Goal: Transaction & Acquisition: Book appointment/travel/reservation

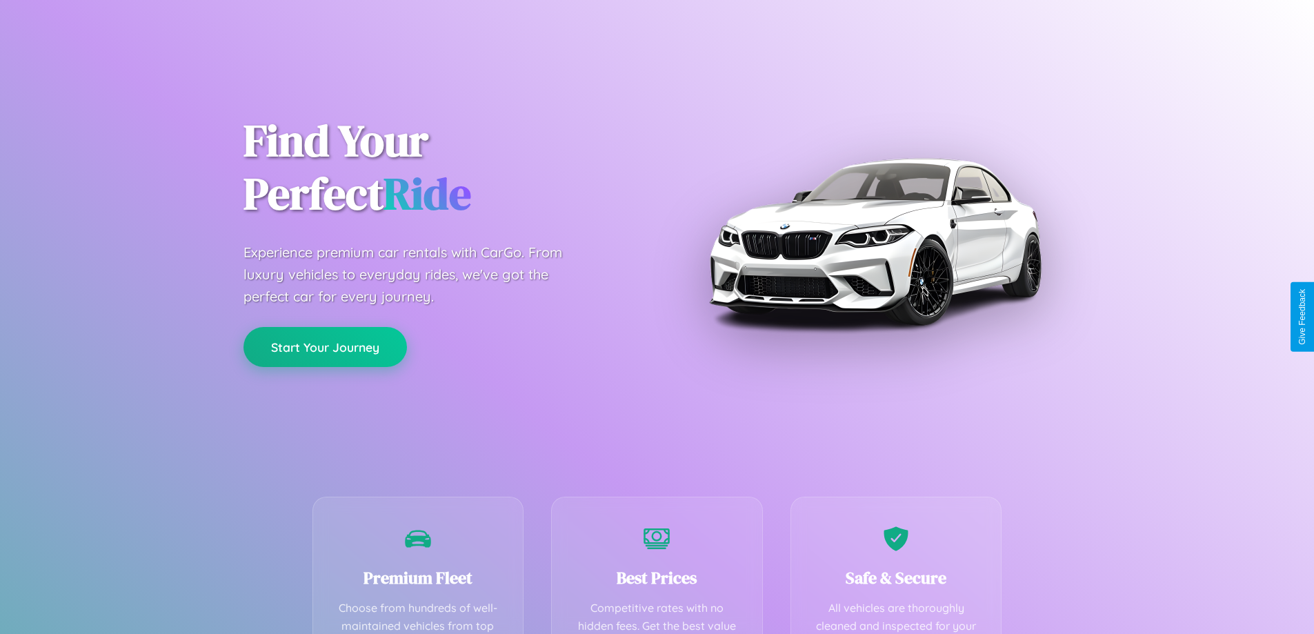
click at [325, 347] on button "Start Your Journey" at bounding box center [324, 347] width 163 height 40
click at [325, 346] on button "Start Your Journey" at bounding box center [324, 347] width 163 height 40
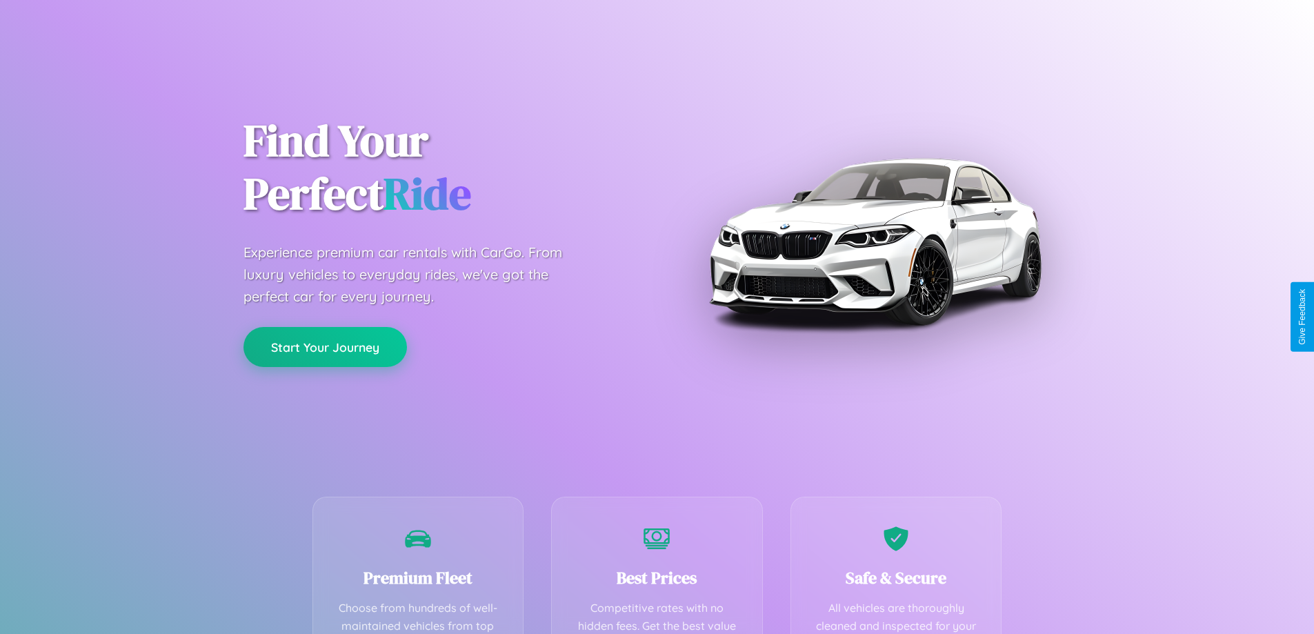
click at [325, 346] on button "Start Your Journey" at bounding box center [324, 347] width 163 height 40
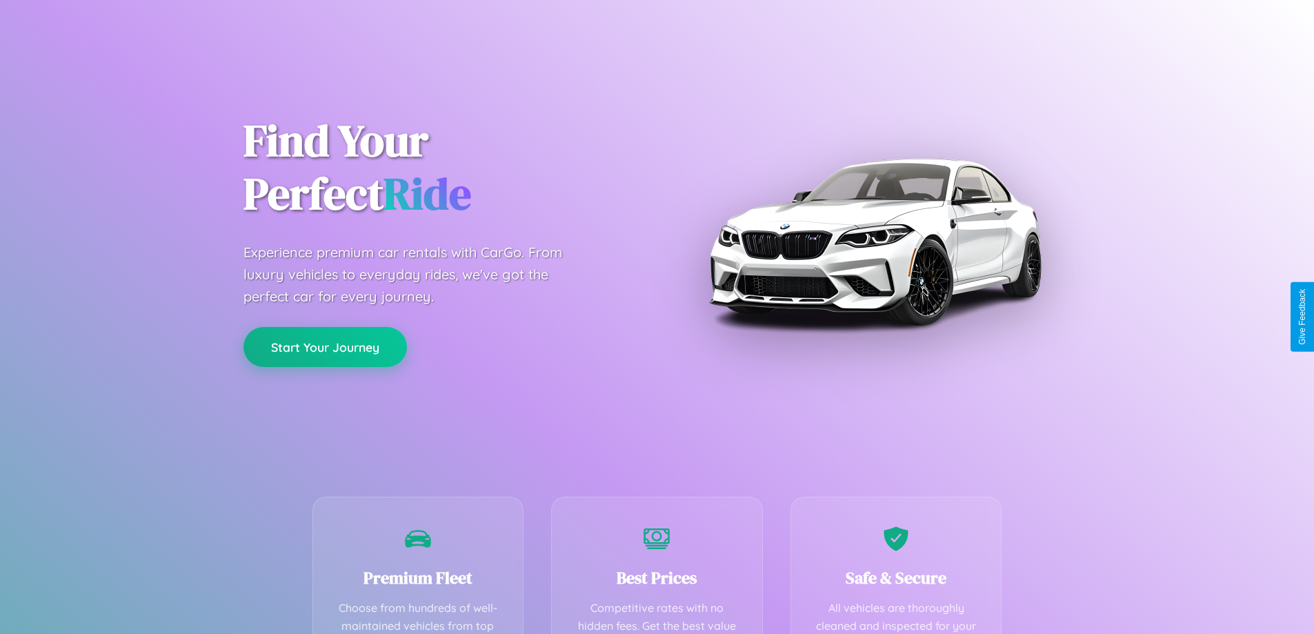
click at [325, 346] on button "Start Your Journey" at bounding box center [324, 347] width 163 height 40
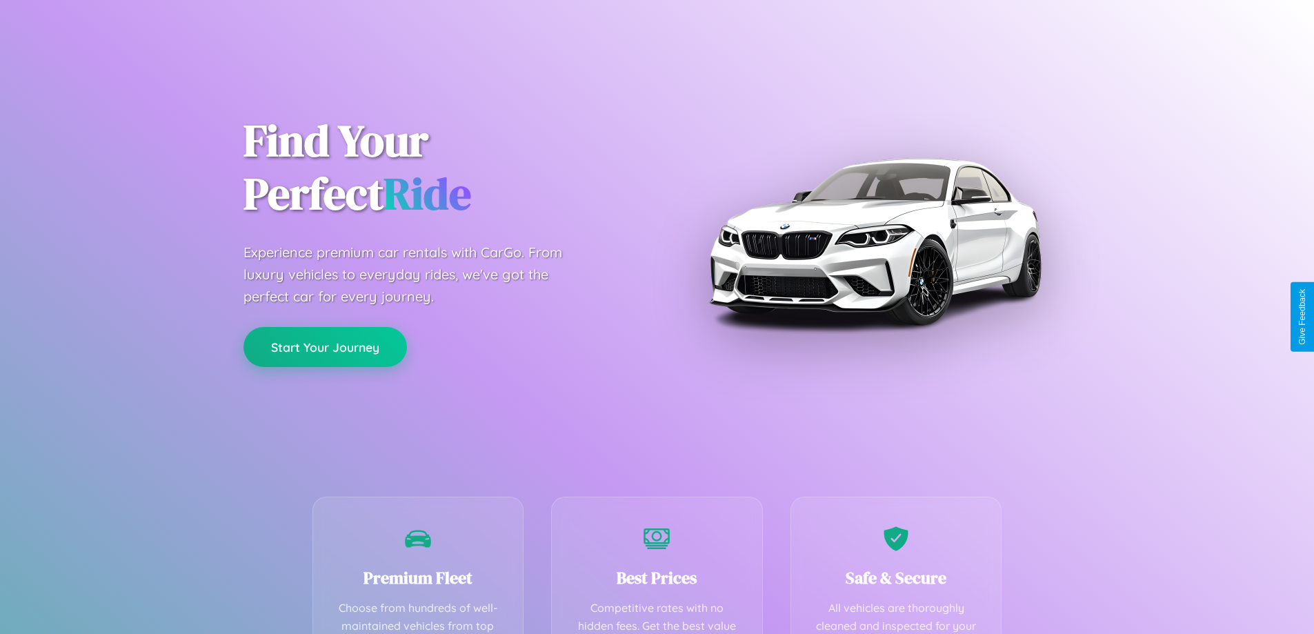
click at [325, 346] on button "Start Your Journey" at bounding box center [324, 347] width 163 height 40
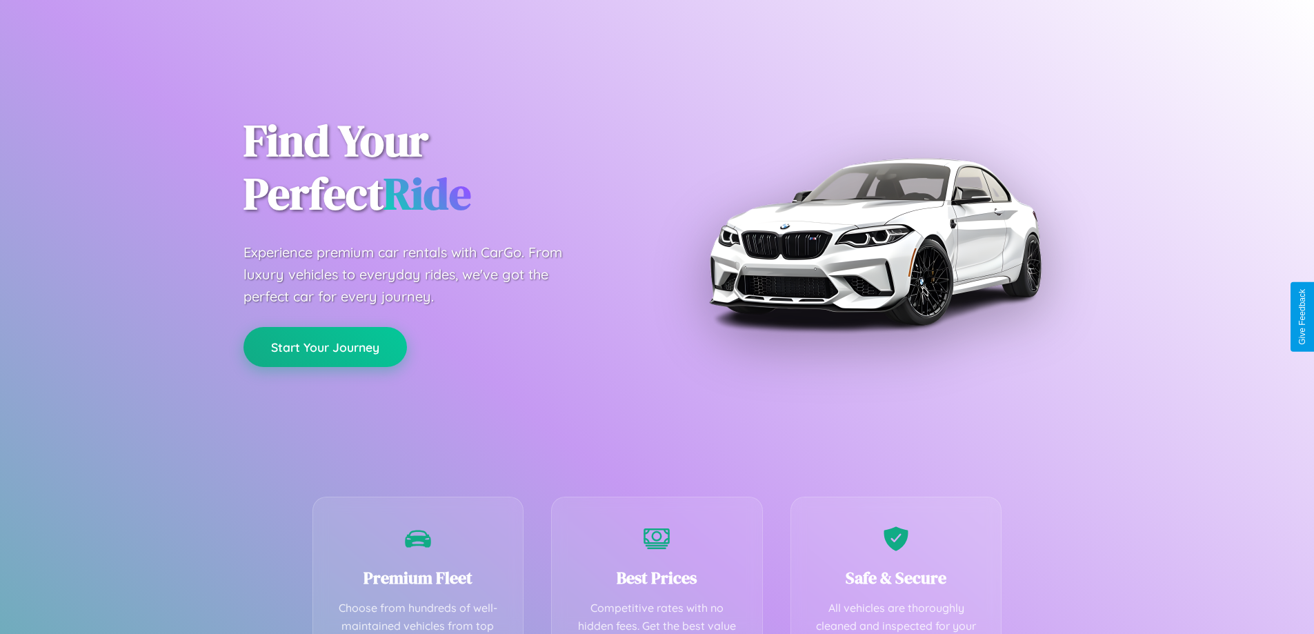
click at [325, 346] on button "Start Your Journey" at bounding box center [324, 347] width 163 height 40
